Goal: Information Seeking & Learning: Compare options

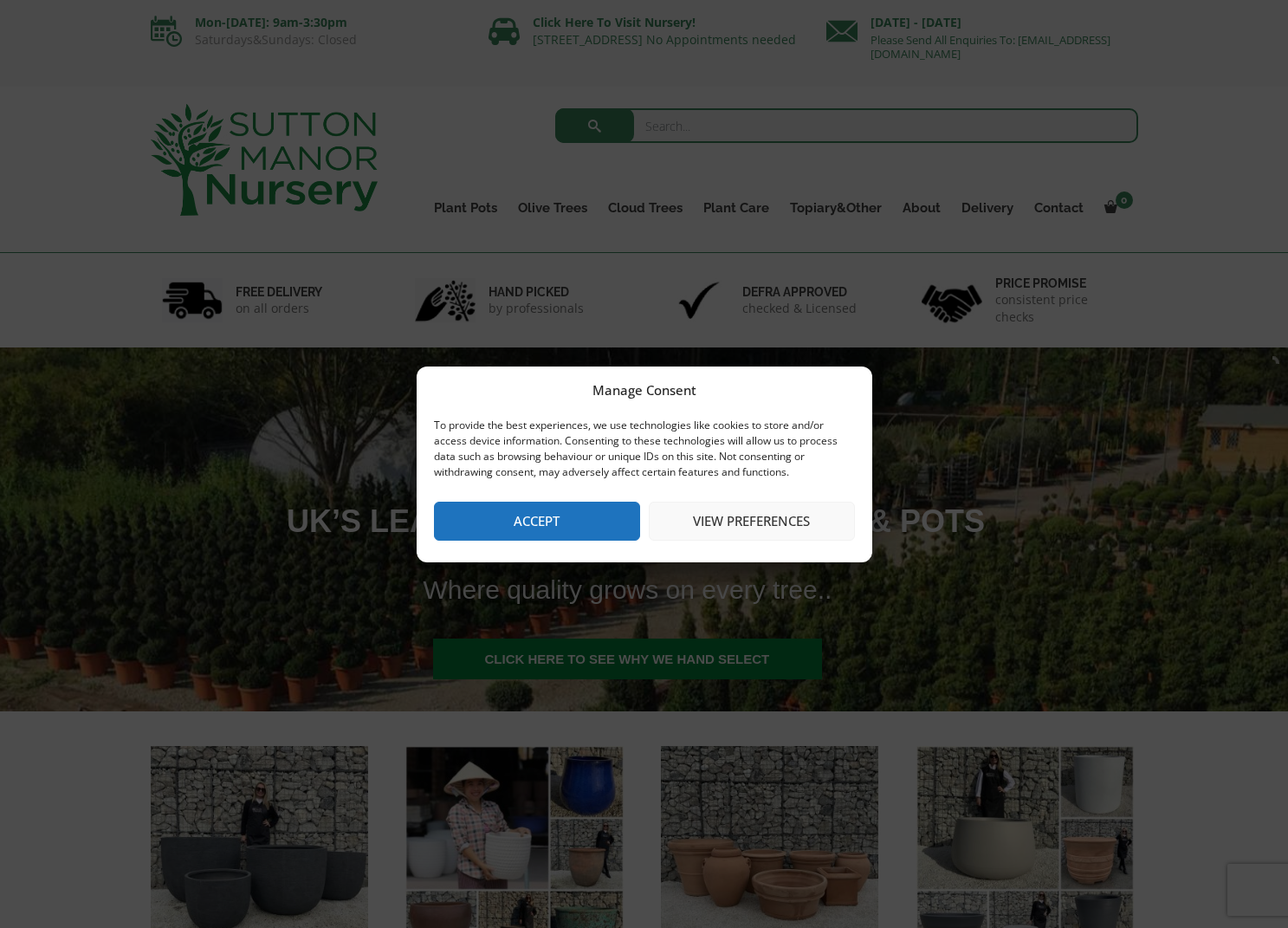
click at [556, 505] on button "Accept" at bounding box center [536, 521] width 206 height 39
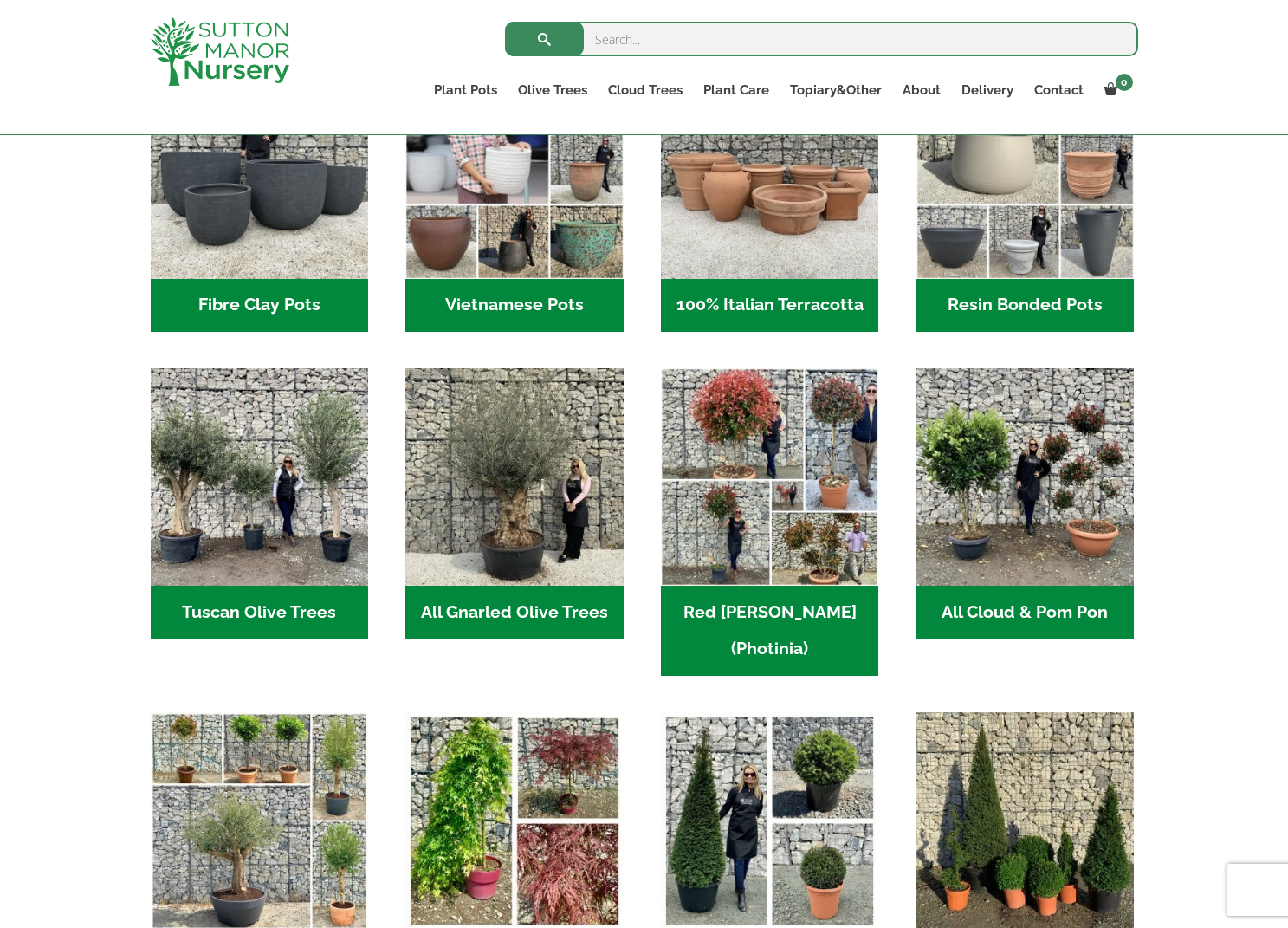
scroll to position [693, 0]
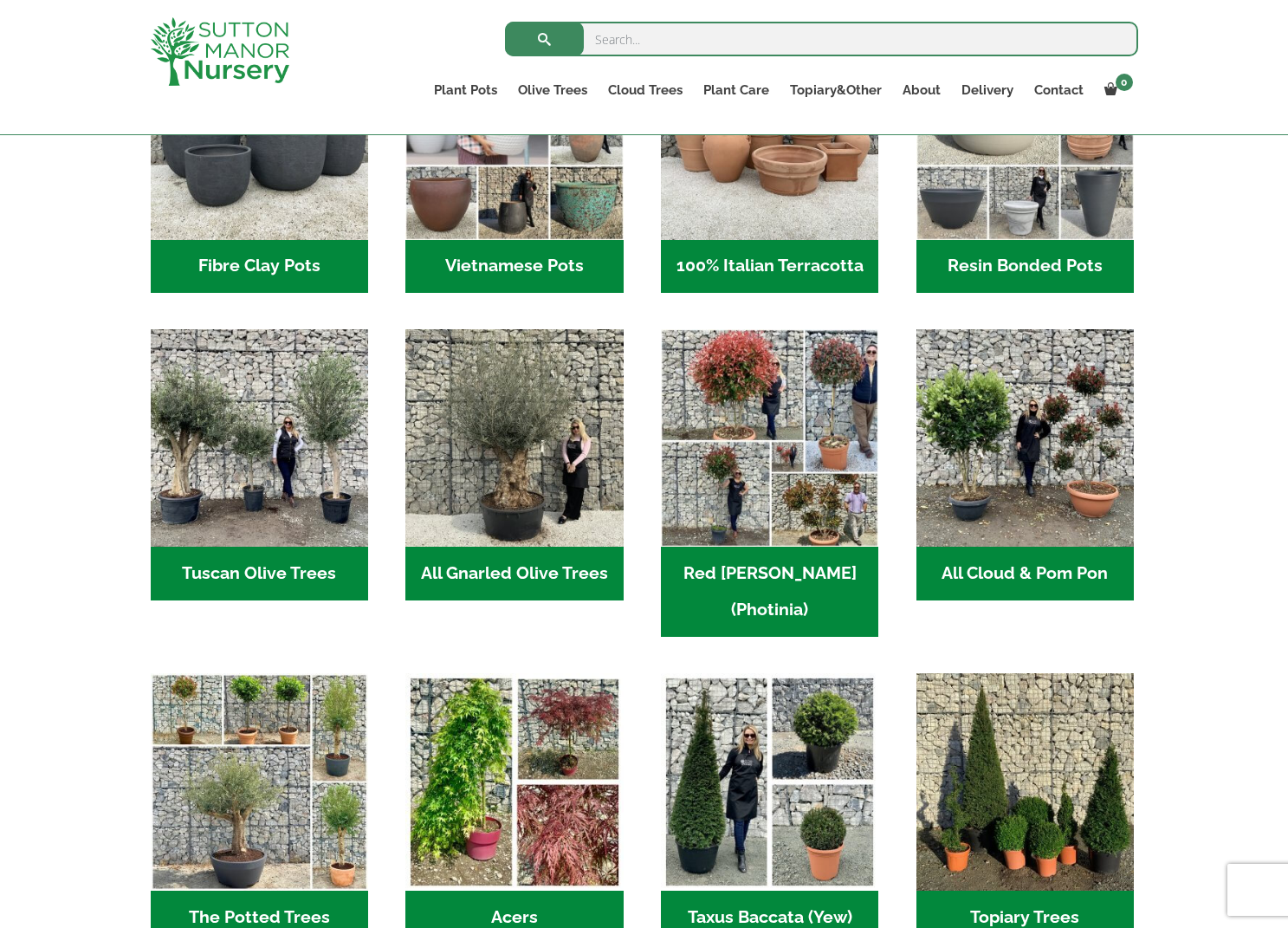
click at [505, 556] on h2 "All Gnarled Olive Trees (170)" at bounding box center [514, 574] width 218 height 54
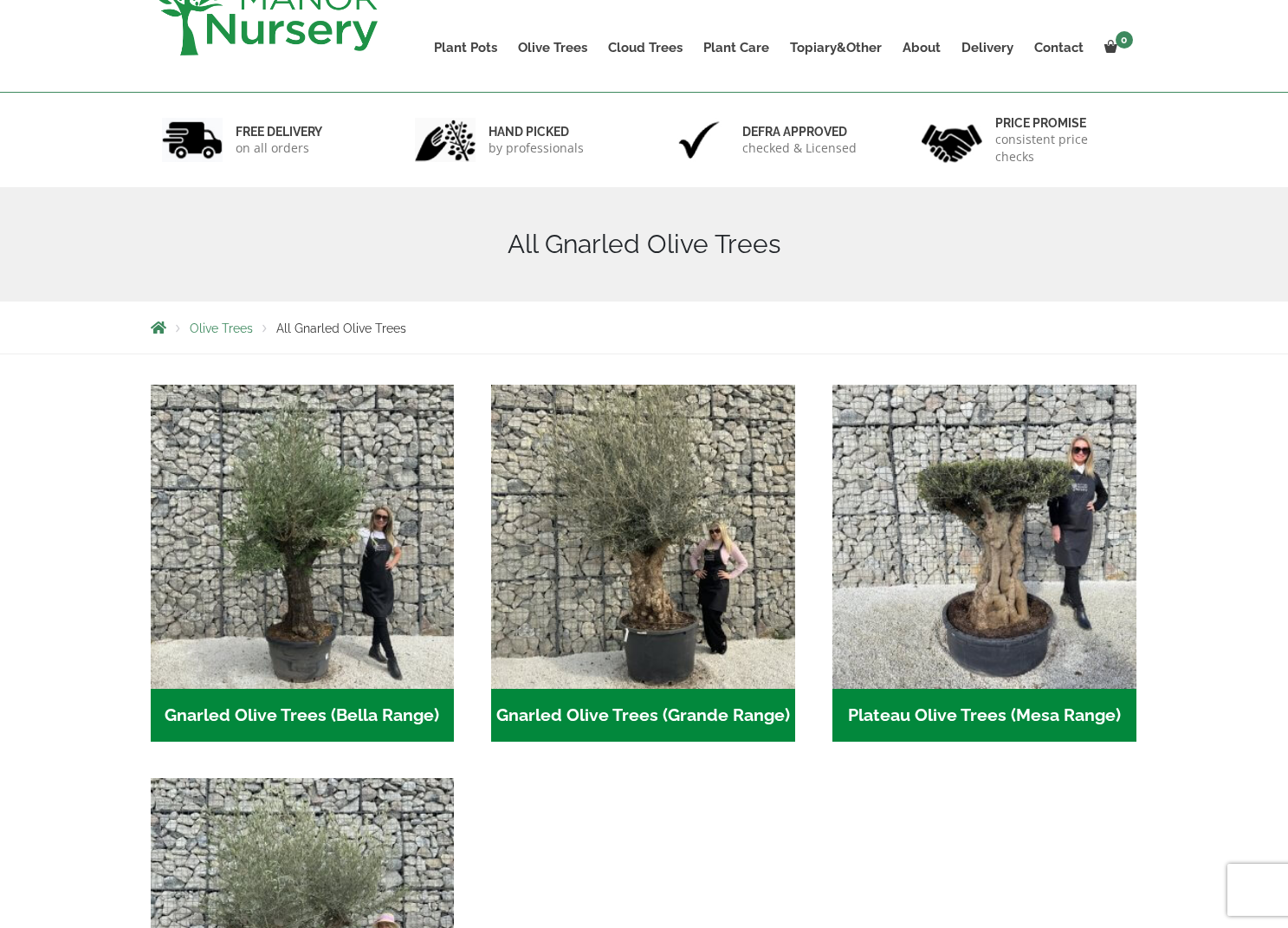
scroll to position [346, 0]
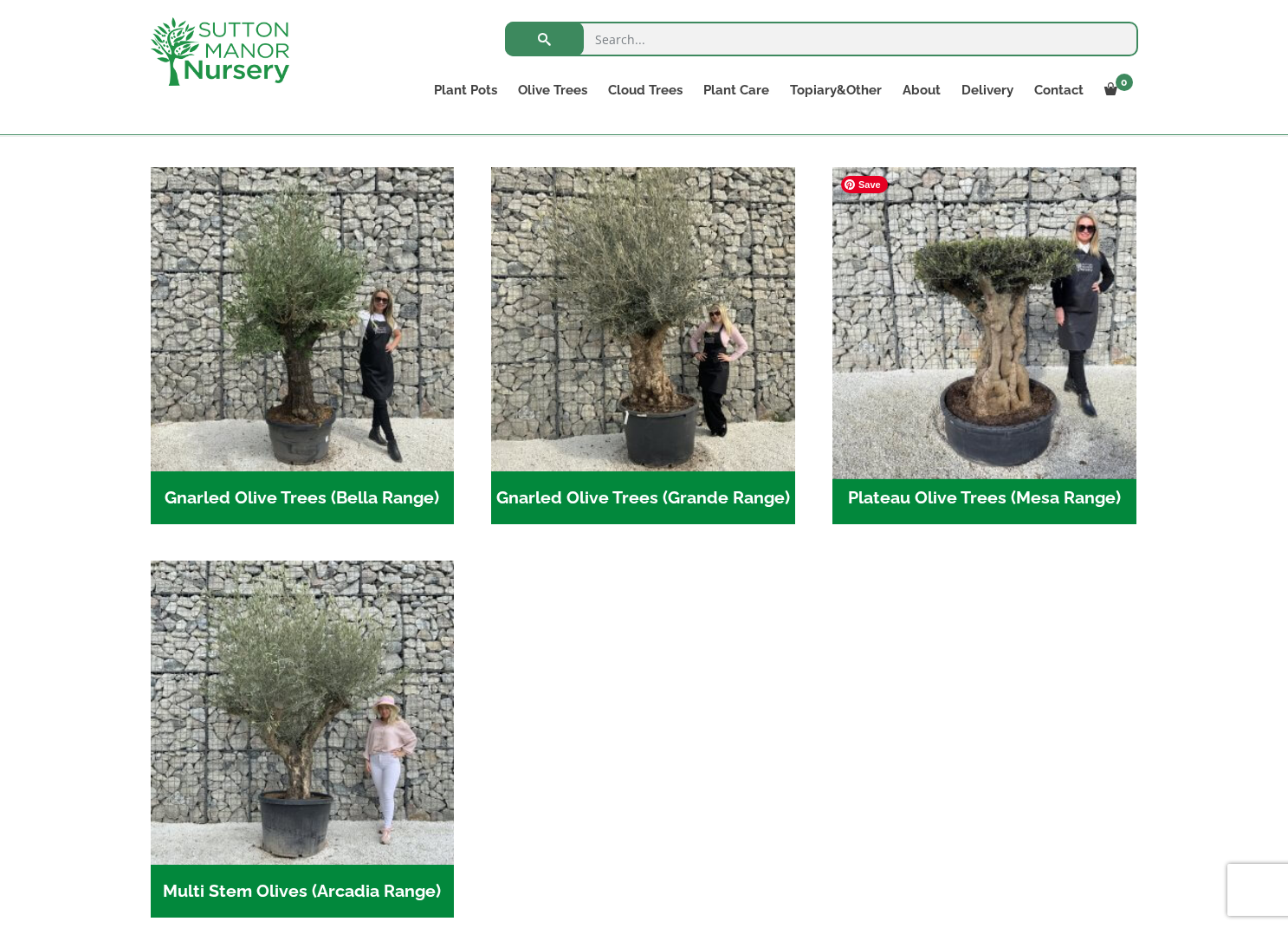
click at [954, 424] on img "Visit product category Plateau Olive Trees (Mesa Range)" at bounding box center [983, 319] width 318 height 319
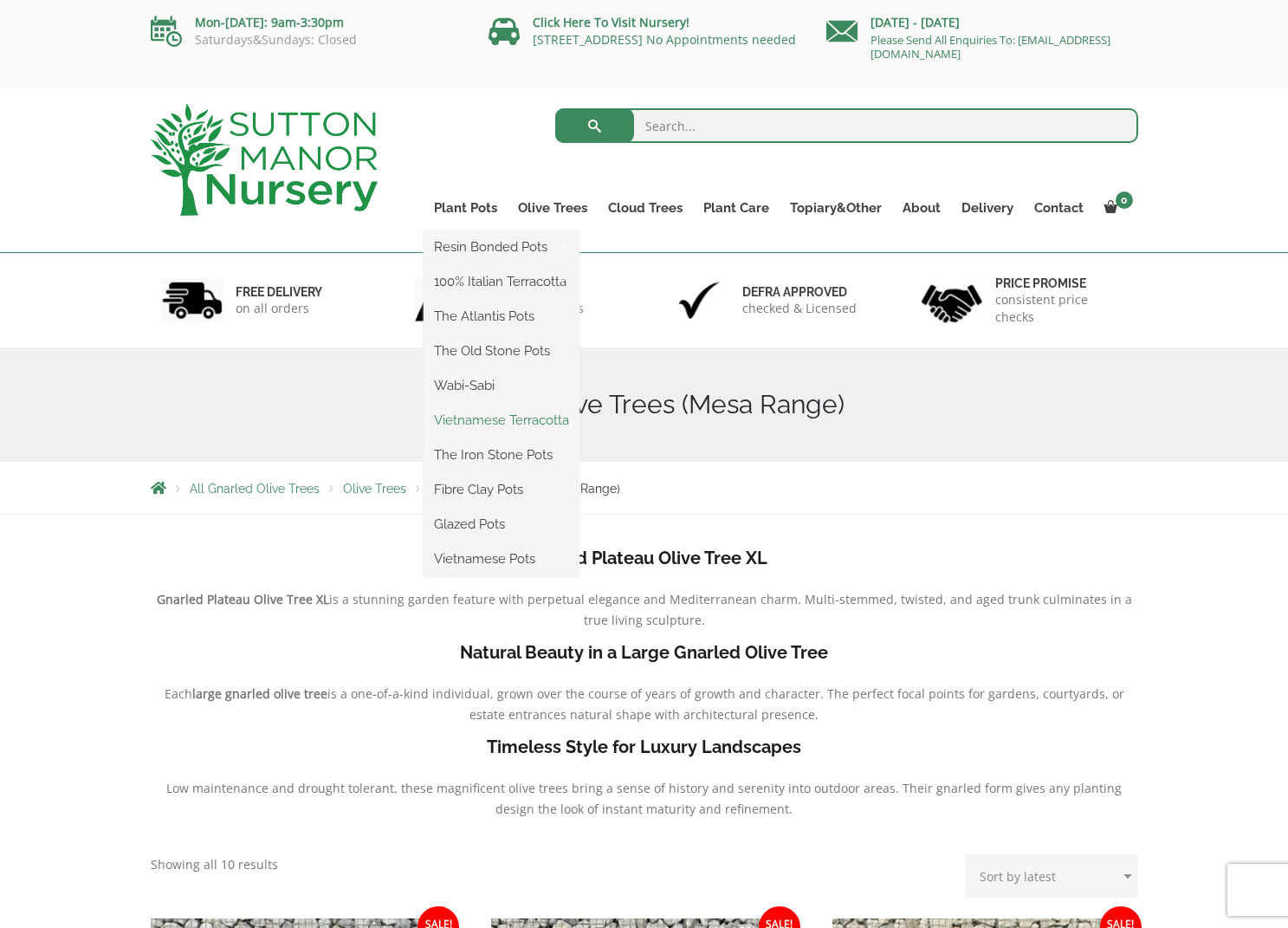
click at [515, 422] on link "Vietnamese Terracotta" at bounding box center [501, 419] width 156 height 26
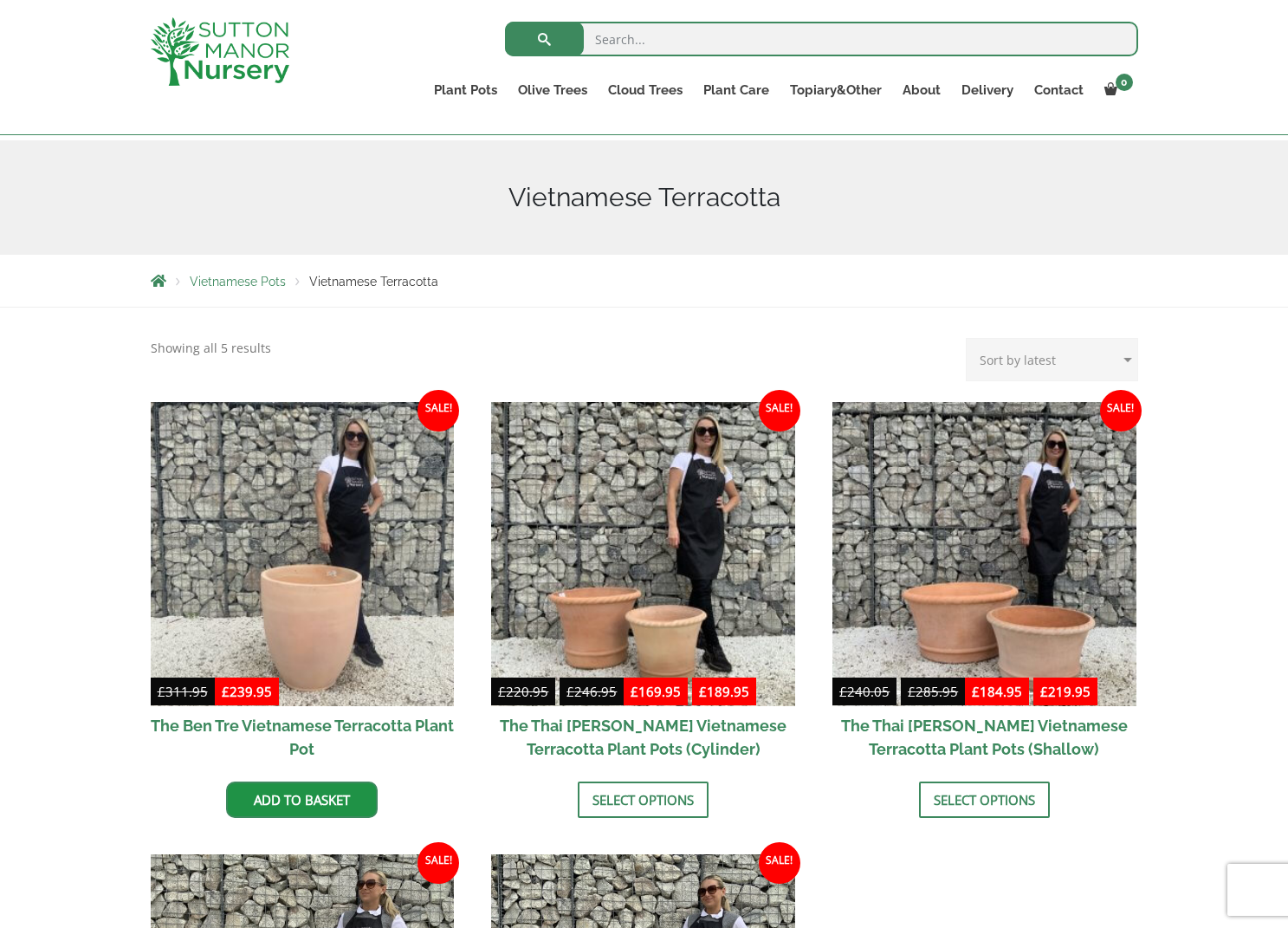
scroll to position [173, 0]
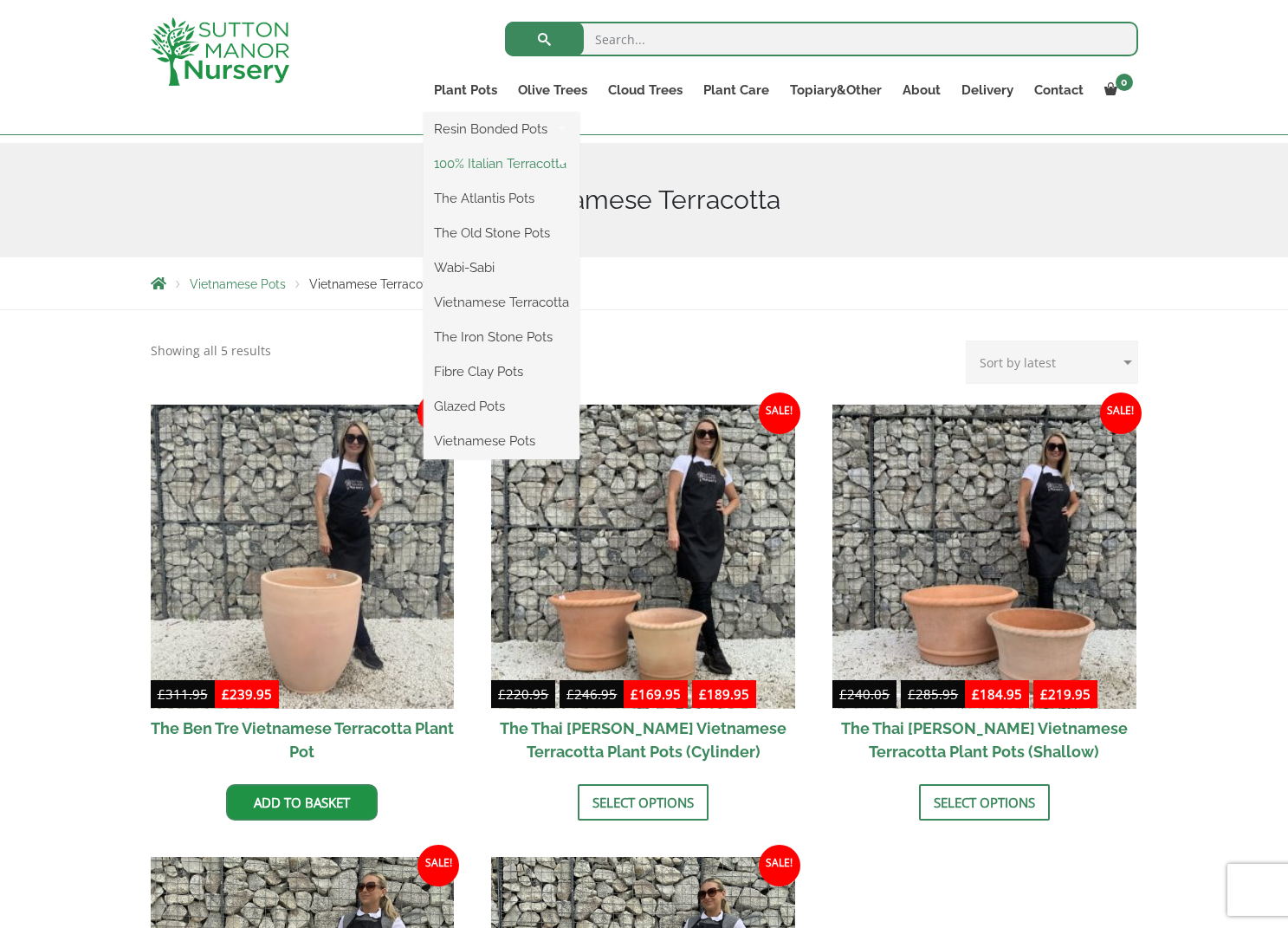
click at [516, 164] on link "100% Italian Terracotta" at bounding box center [501, 163] width 156 height 26
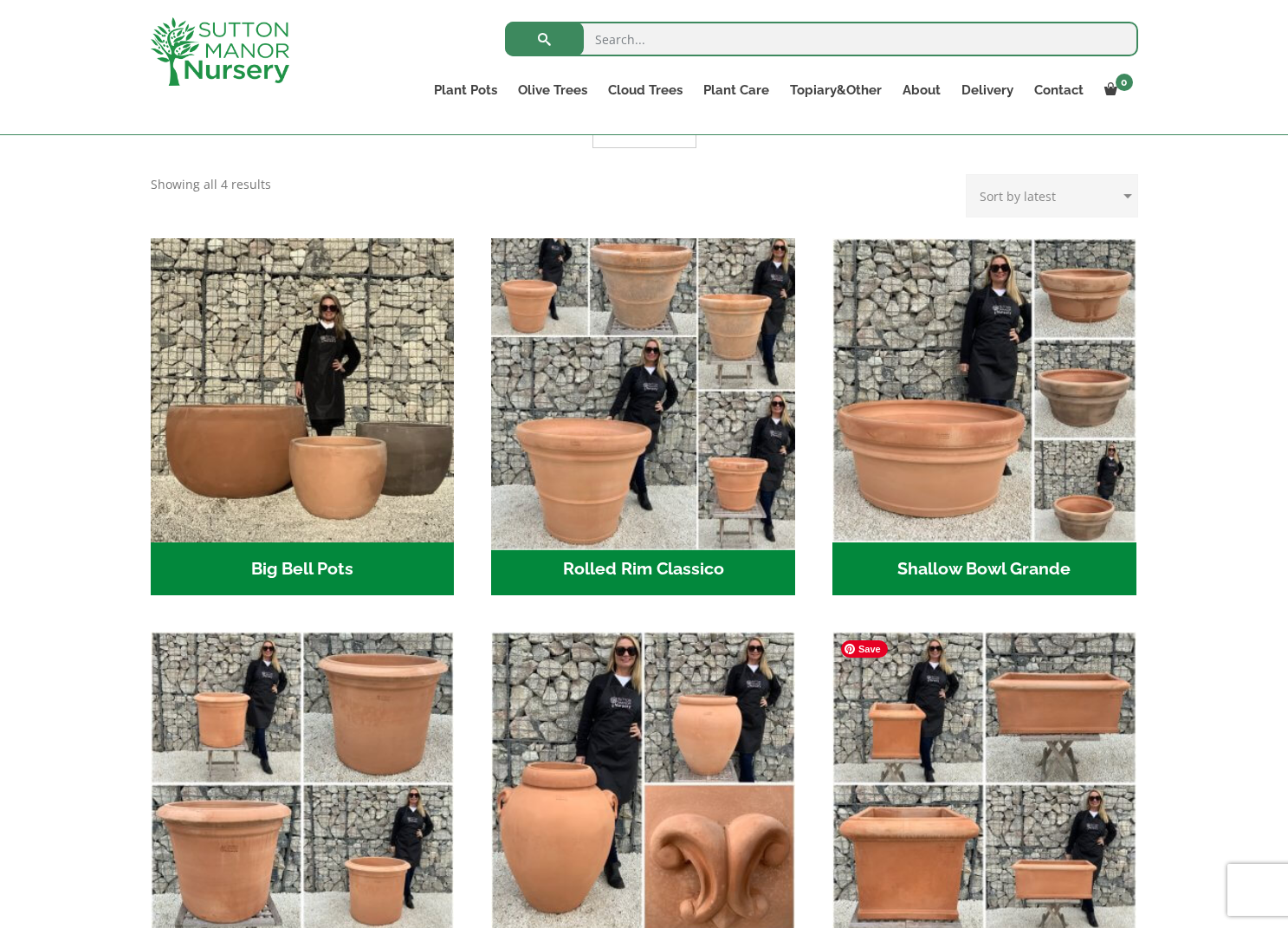
scroll to position [434, 0]
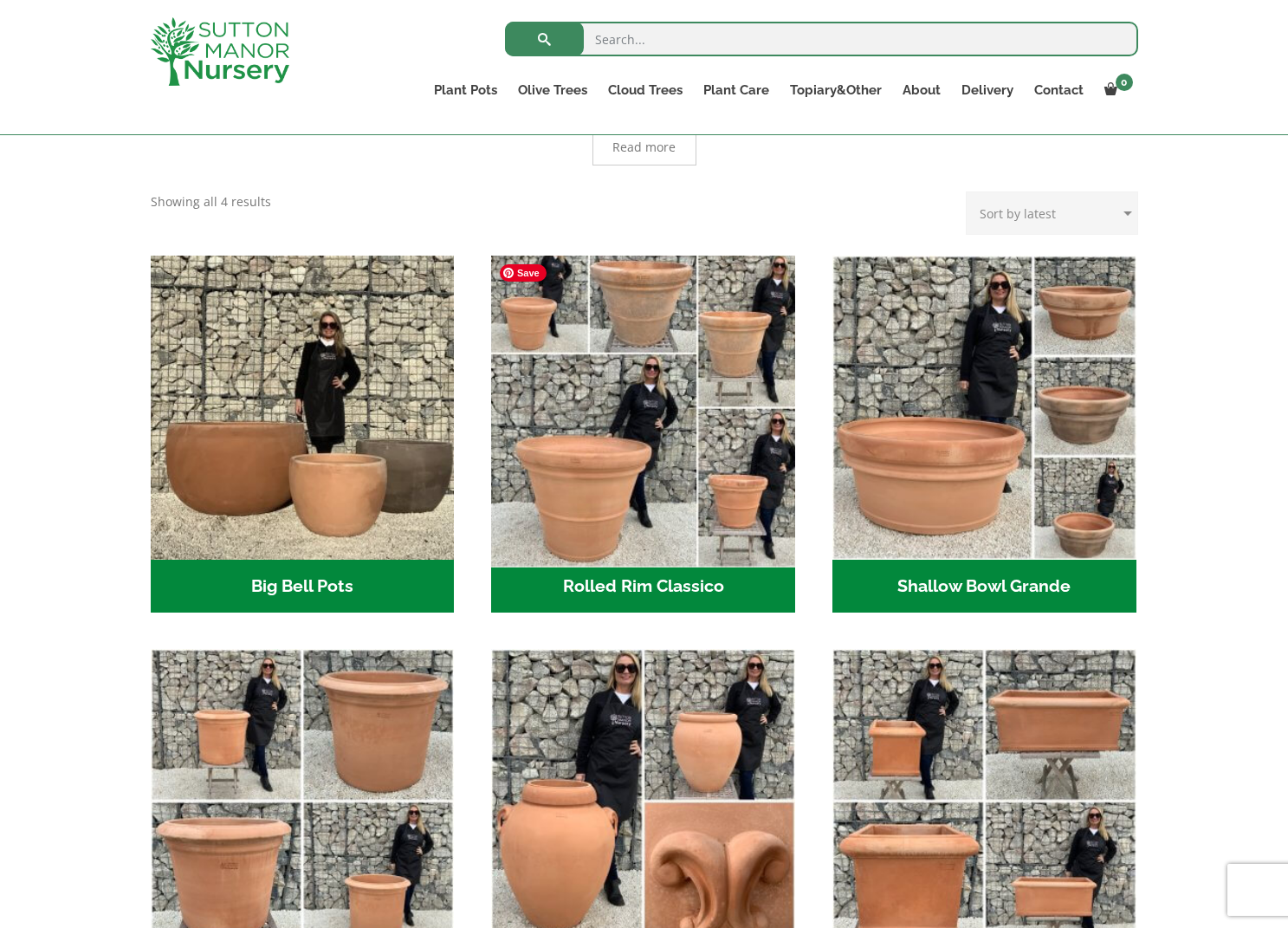
click at [555, 477] on img "Visit product category Rolled Rim Classico" at bounding box center [643, 407] width 318 height 319
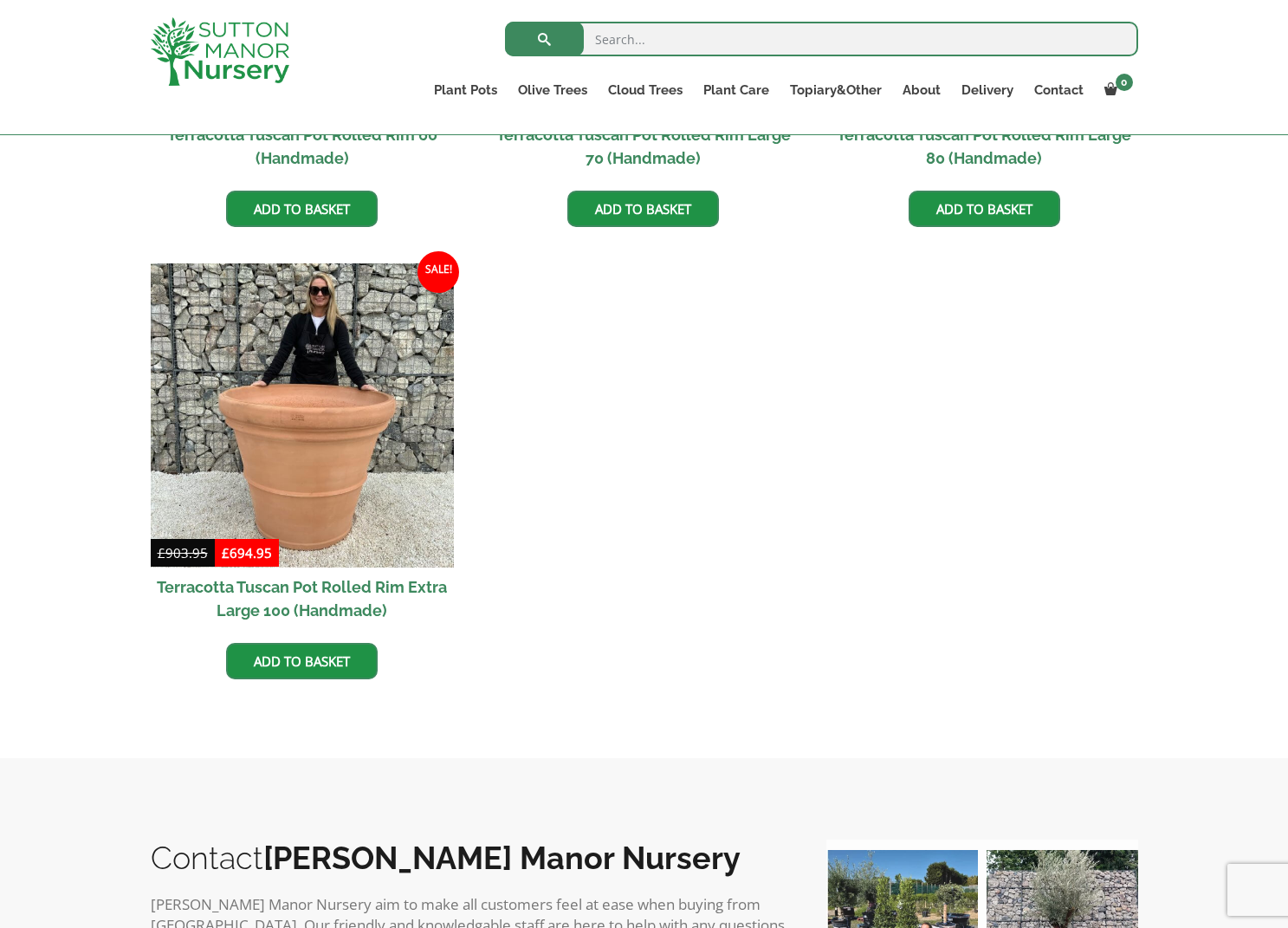
scroll to position [1560, 0]
